Goal: Navigation & Orientation: Find specific page/section

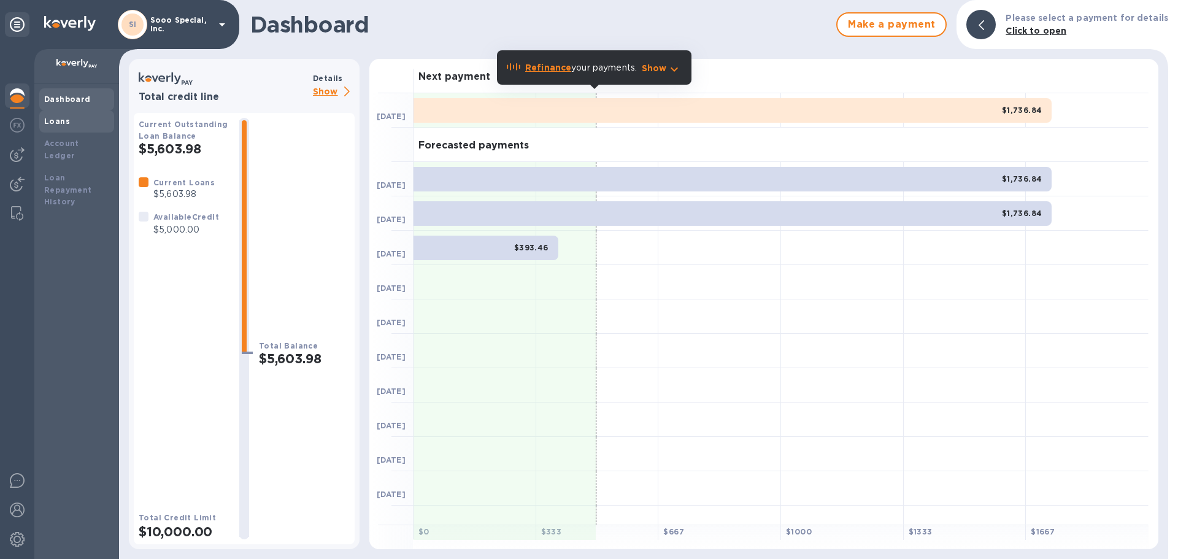
click at [50, 120] on b "Loans" at bounding box center [57, 121] width 26 height 9
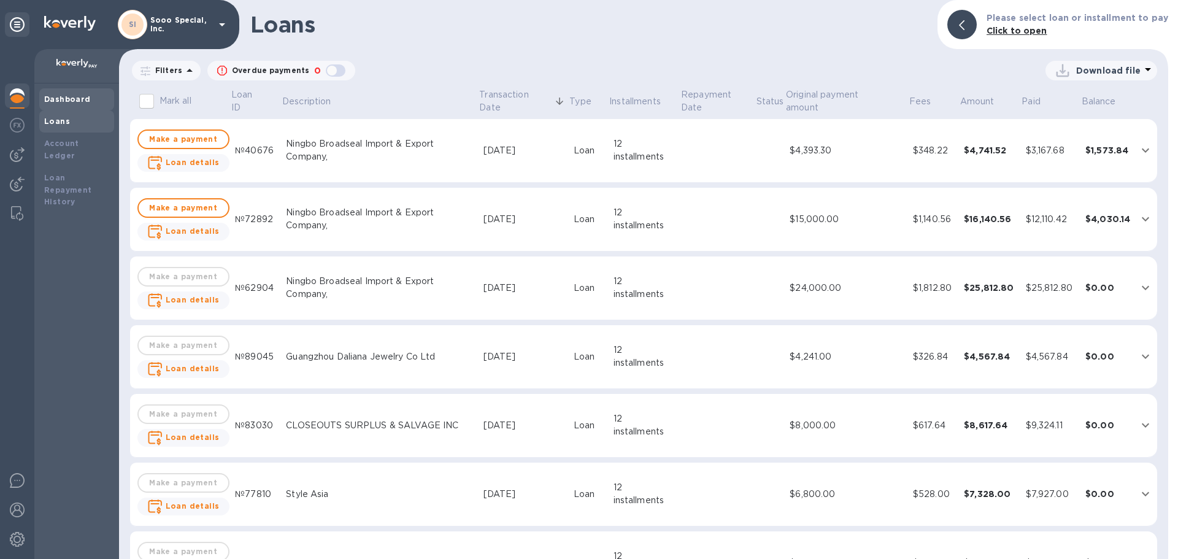
click at [67, 96] on b "Dashboard" at bounding box center [67, 98] width 47 height 9
